Goal: Task Accomplishment & Management: Manage account settings

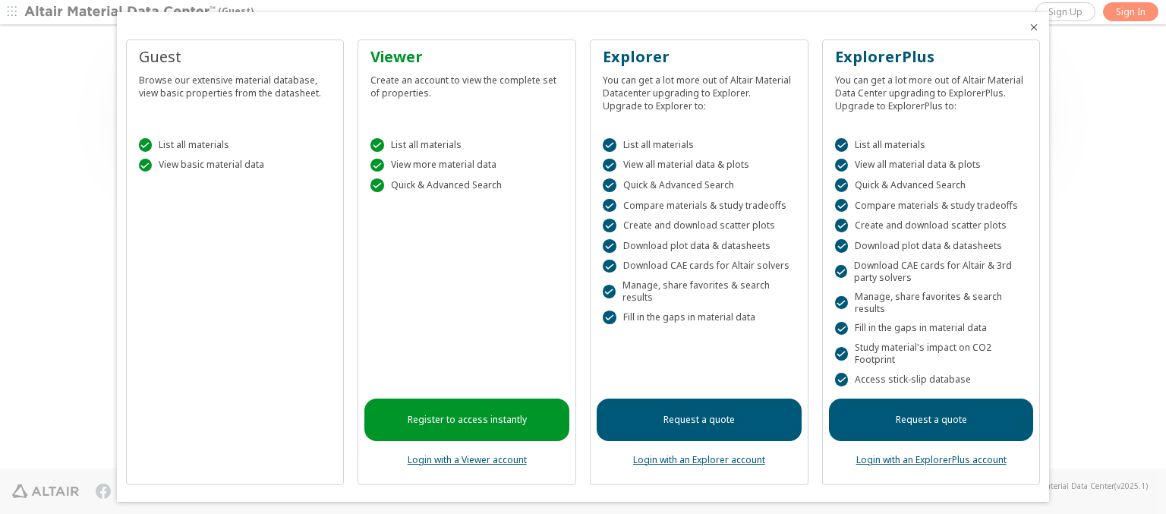
click at [1027, 27] on icon "Close" at bounding box center [1033, 27] width 12 height 12
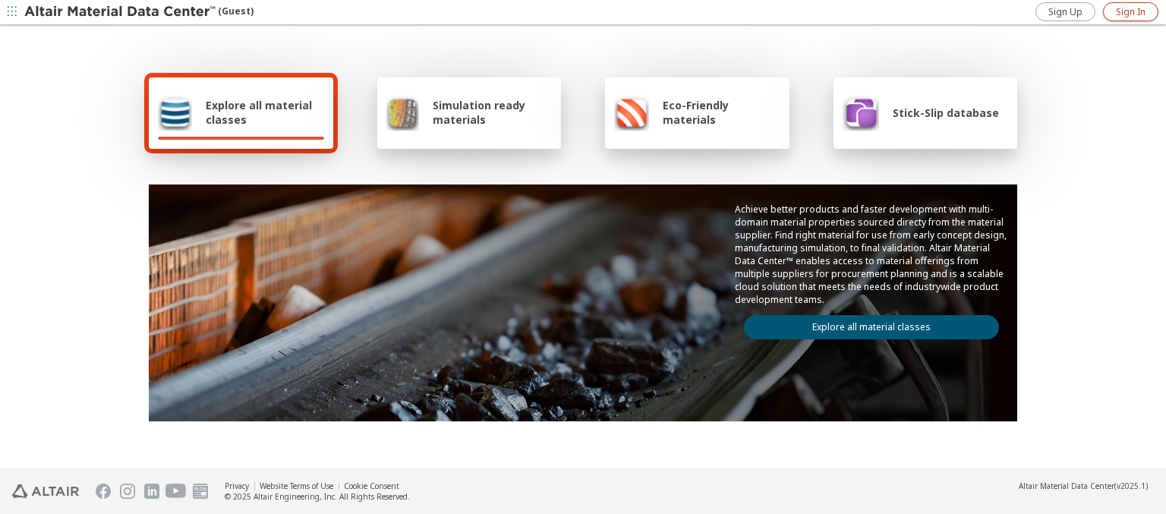
click at [1130, 11] on span "Sign In" at bounding box center [1130, 12] width 30 height 12
click at [121, 12] on img at bounding box center [120, 12] width 193 height 15
click at [259, 112] on span "Explore all material classes" at bounding box center [265, 112] width 118 height 29
click at [865, 323] on link "Explore all material classes" at bounding box center [871, 327] width 255 height 24
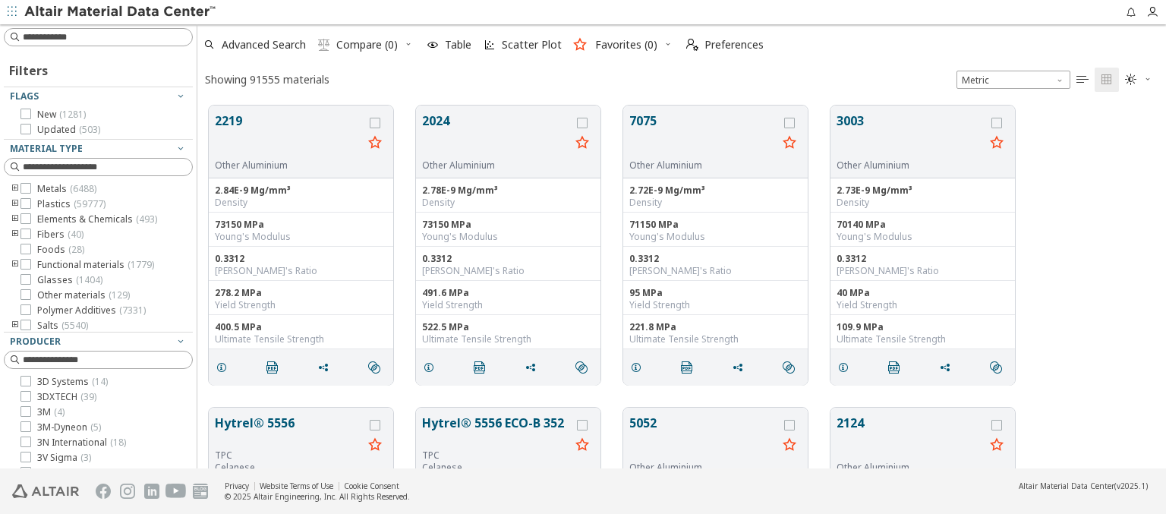
scroll to position [363, 956]
click at [720, 45] on span "Preferences" at bounding box center [733, 44] width 59 height 11
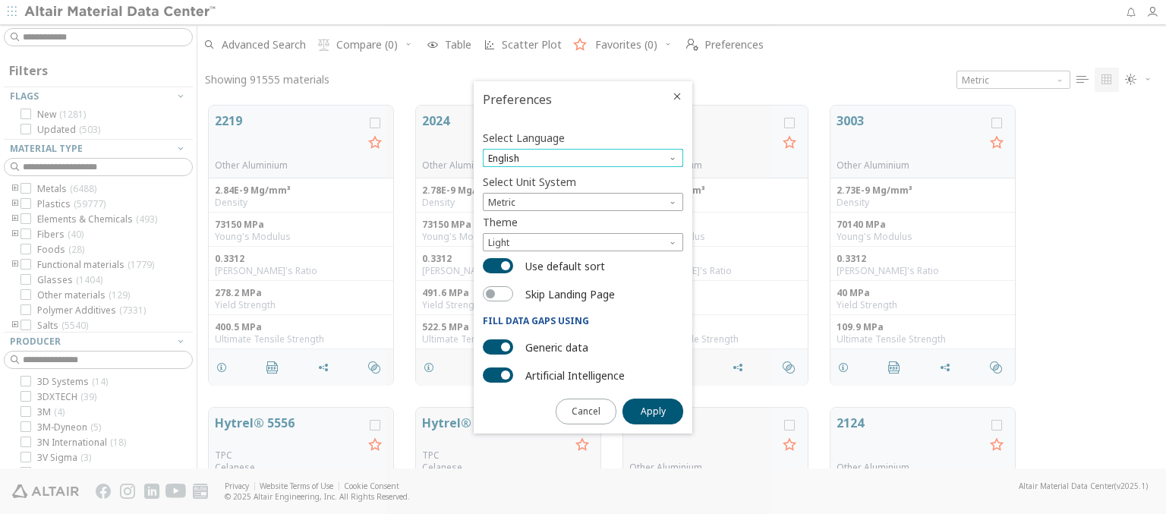
click at [583, 158] on span "English" at bounding box center [583, 158] width 200 height 18
click at [583, 195] on span "Deutsch" at bounding box center [583, 195] width 188 height 11
click at [653, 410] on span "Apply" at bounding box center [652, 411] width 25 height 12
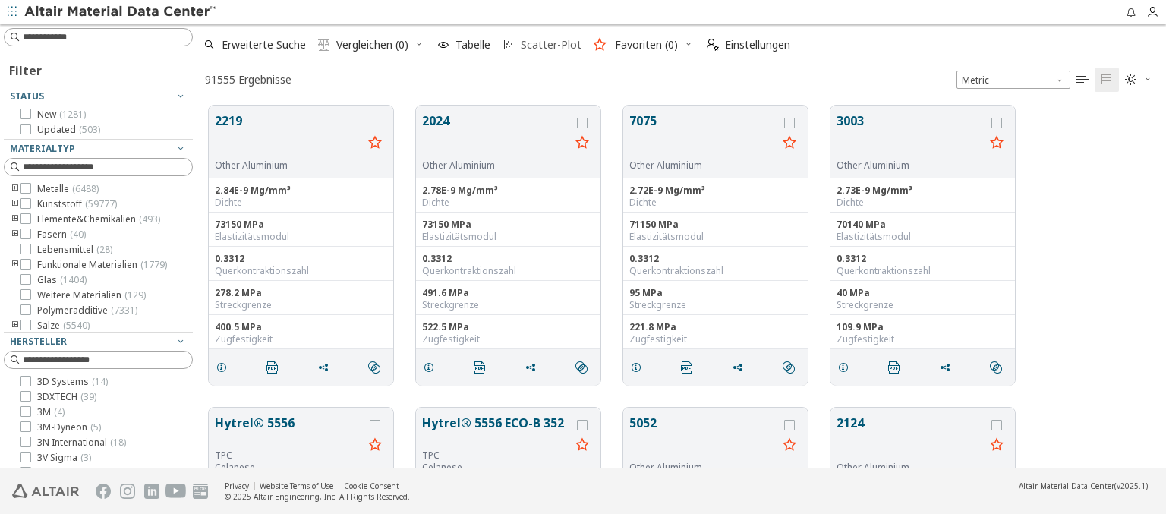
click at [542, 45] on span "Scatter-Plot" at bounding box center [551, 44] width 61 height 11
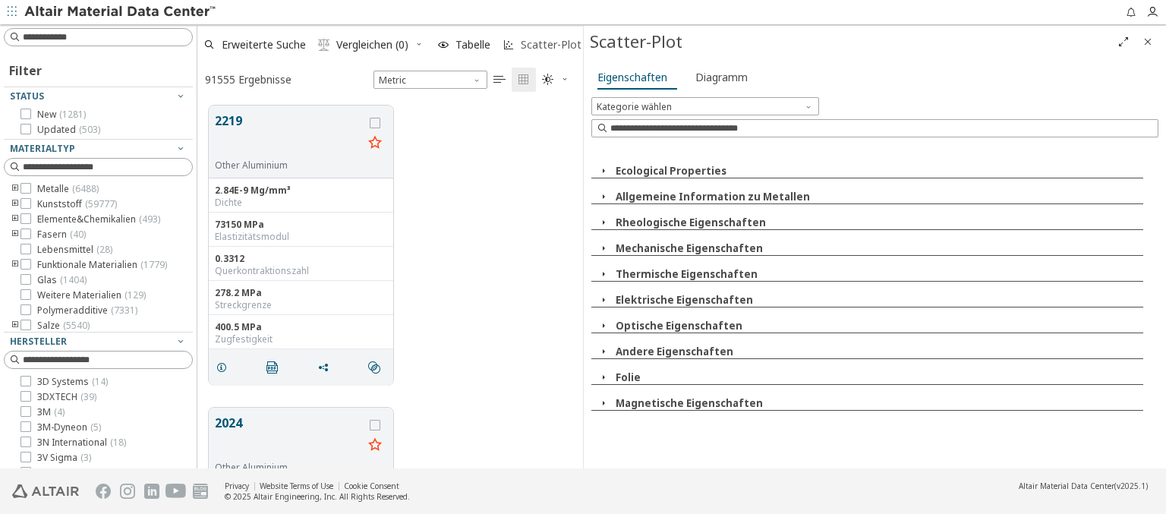
scroll to position [363, 373]
click at [1147, 41] on icon "Close" at bounding box center [1147, 42] width 12 height 12
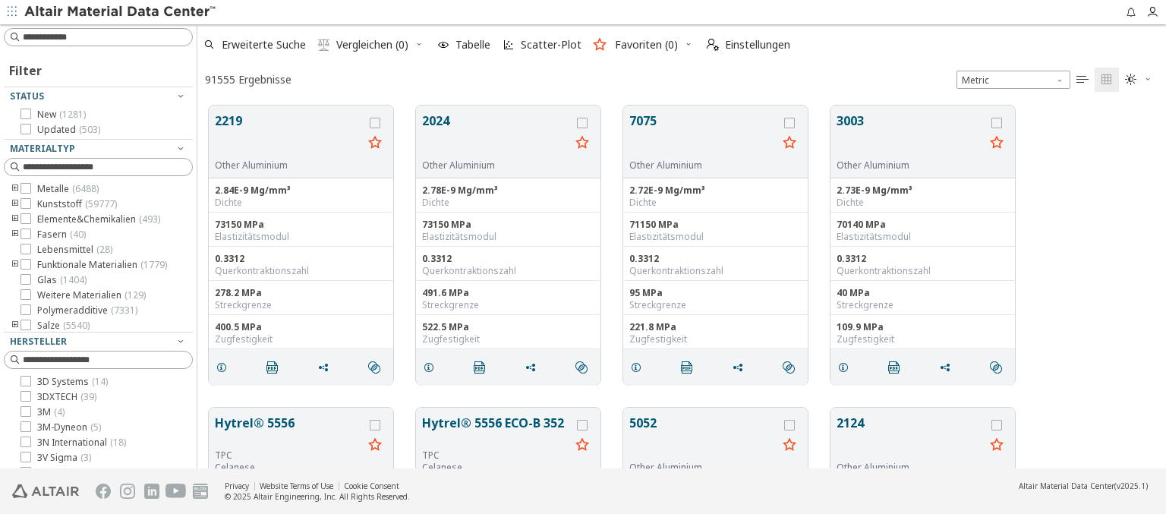
scroll to position [363, 956]
click at [747, 45] on span "Einstellungen" at bounding box center [757, 44] width 65 height 11
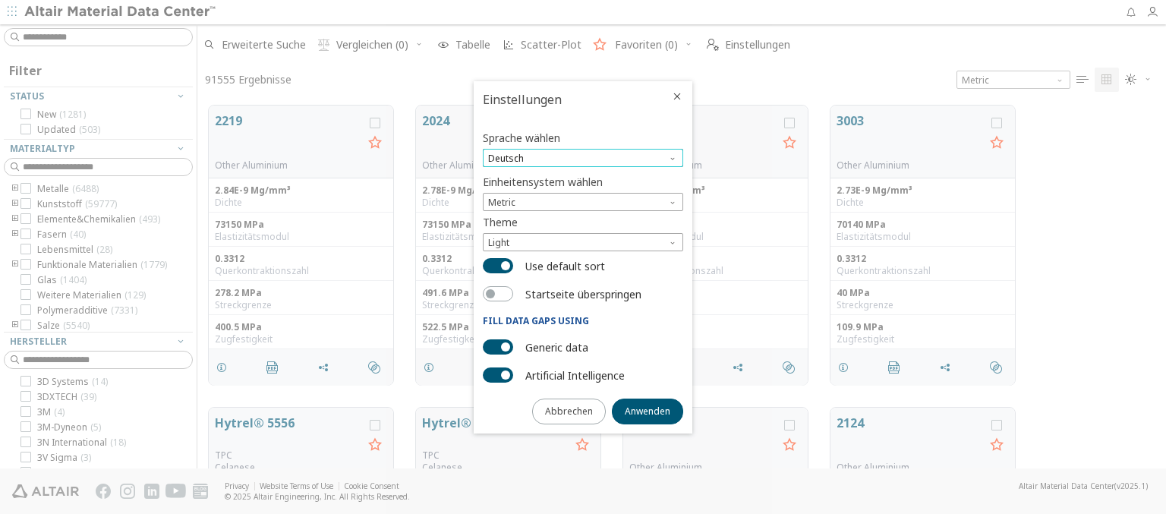
click at [583, 158] on span "Deutsch" at bounding box center [583, 158] width 200 height 18
click at [583, 177] on span "English" at bounding box center [583, 177] width 188 height 11
click at [647, 410] on span "Anwenden" at bounding box center [647, 411] width 46 height 12
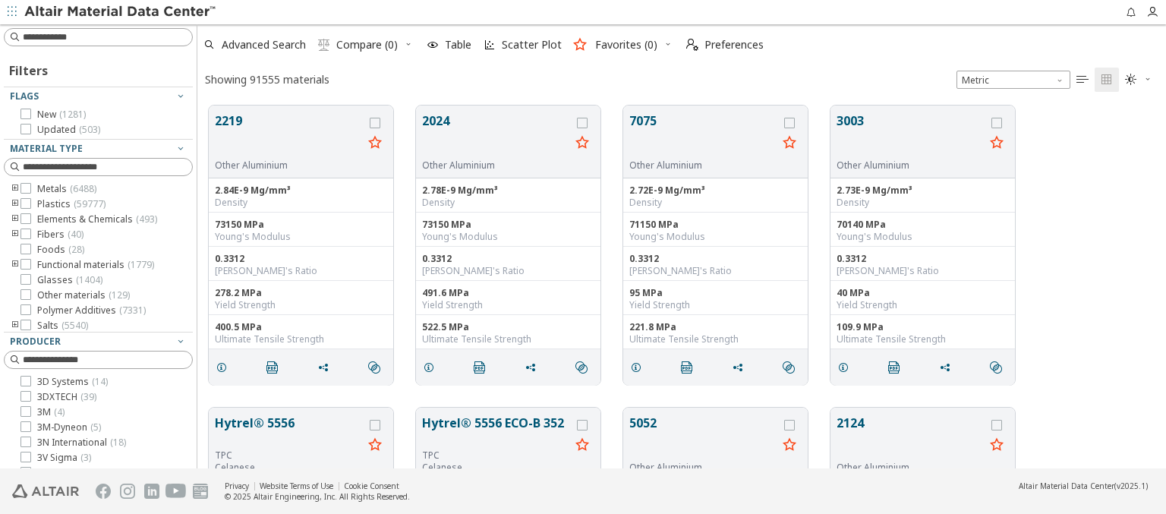
click at [121, 12] on img at bounding box center [120, 12] width 193 height 15
